Goal: Task Accomplishment & Management: Complete application form

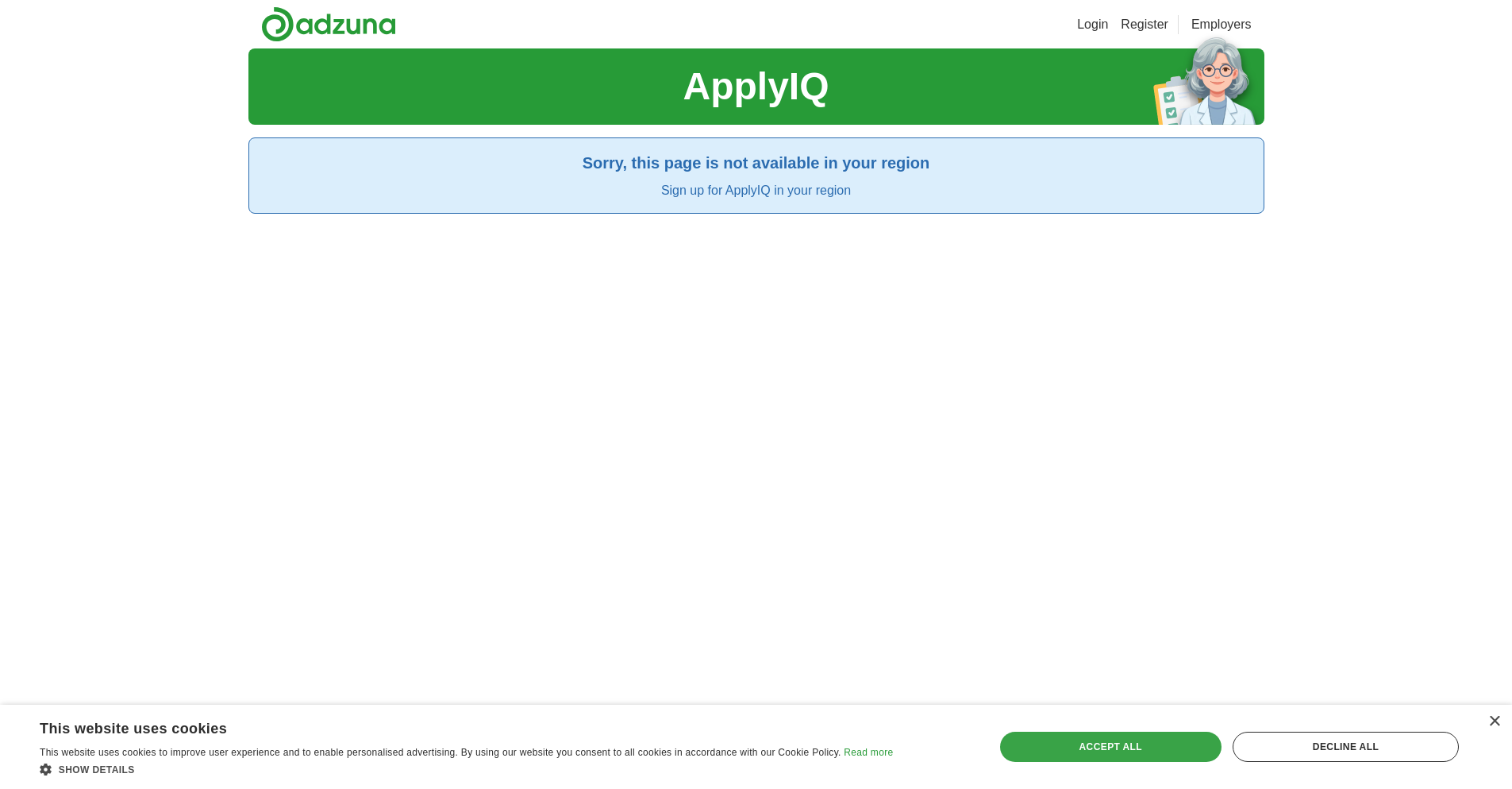
click at [1132, 744] on div "Accept all" at bounding box center [1111, 746] width 221 height 30
